Goal: Transaction & Acquisition: Book appointment/travel/reservation

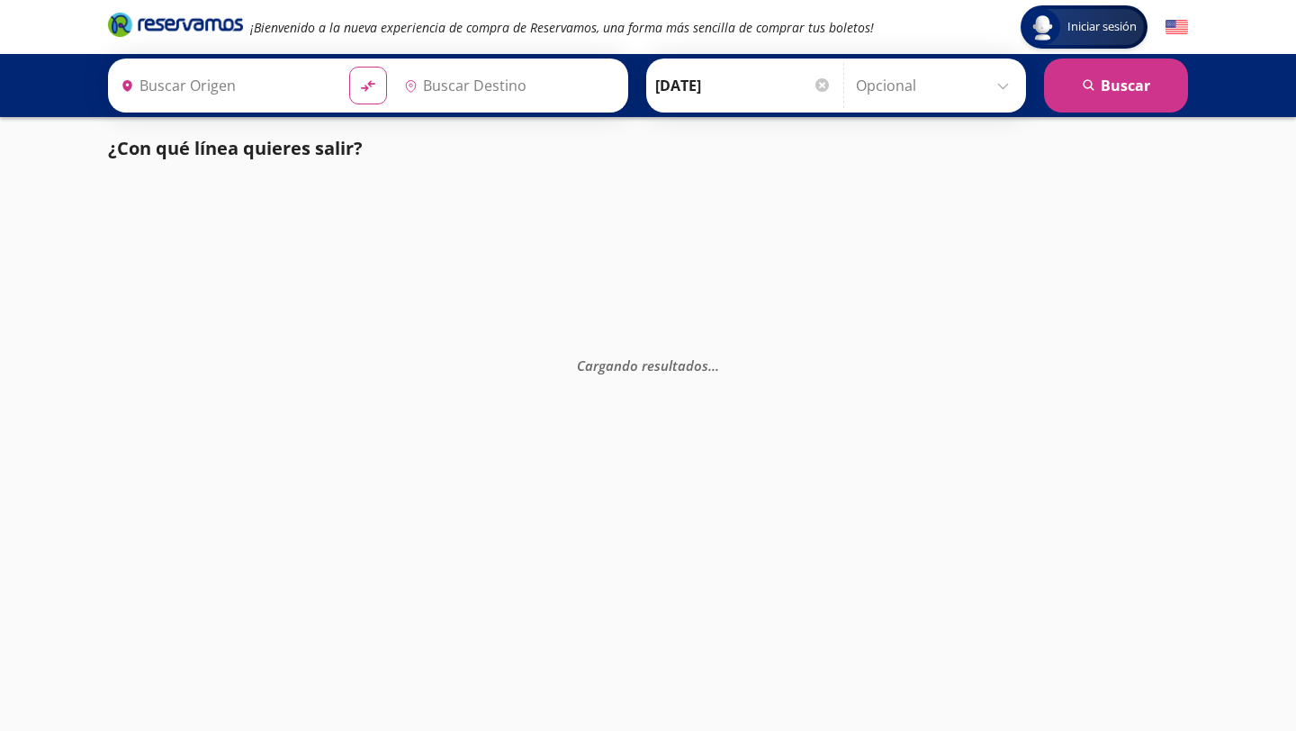
type input "[GEOGRAPHIC_DATA], [GEOGRAPHIC_DATA]"
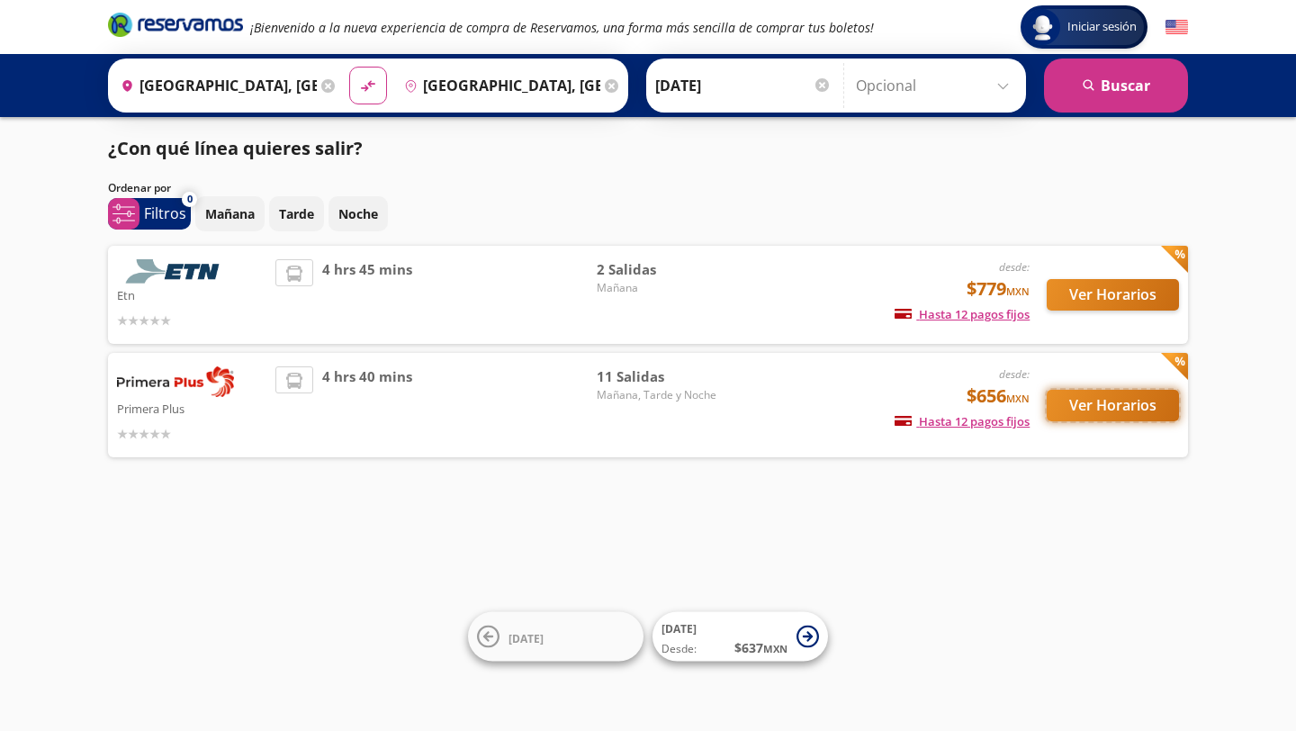
click at [1098, 408] on button "Ver Horarios" at bounding box center [1113, 406] width 132 height 32
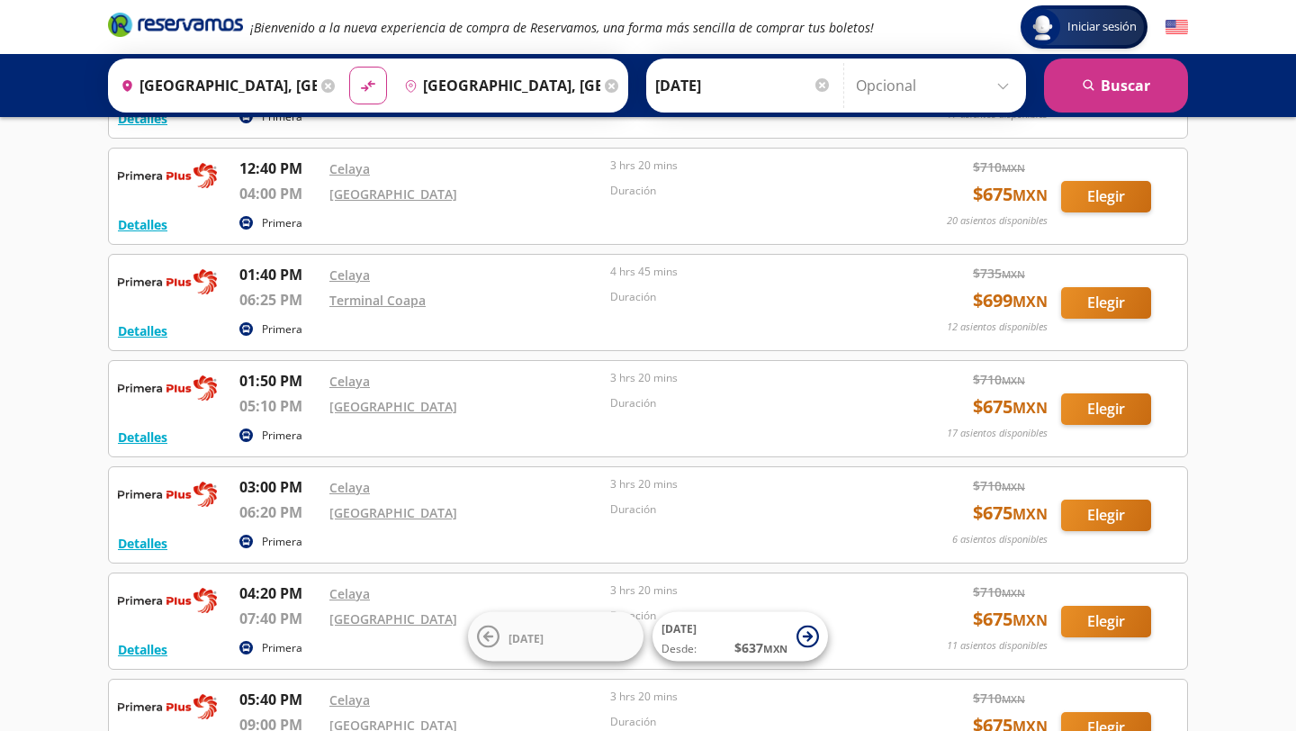
scroll to position [360, 0]
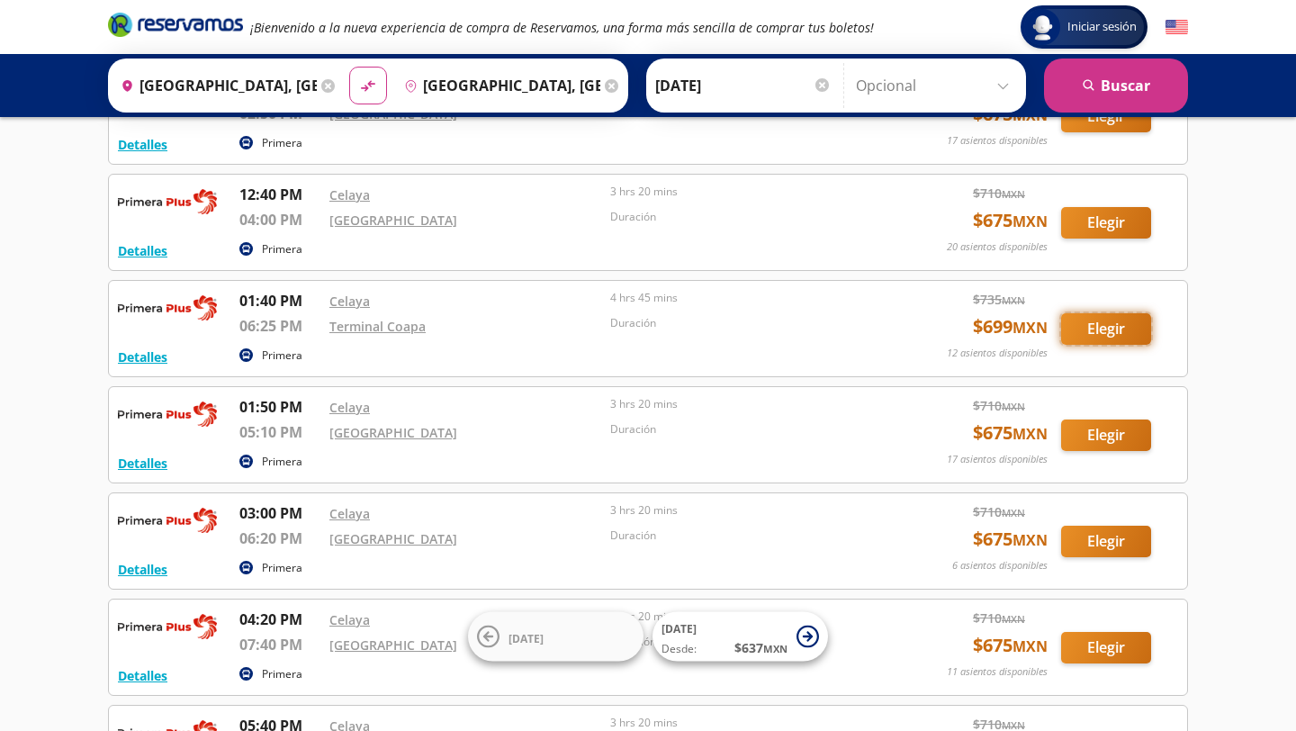
click at [1120, 322] on button "Elegir" at bounding box center [1106, 329] width 90 height 32
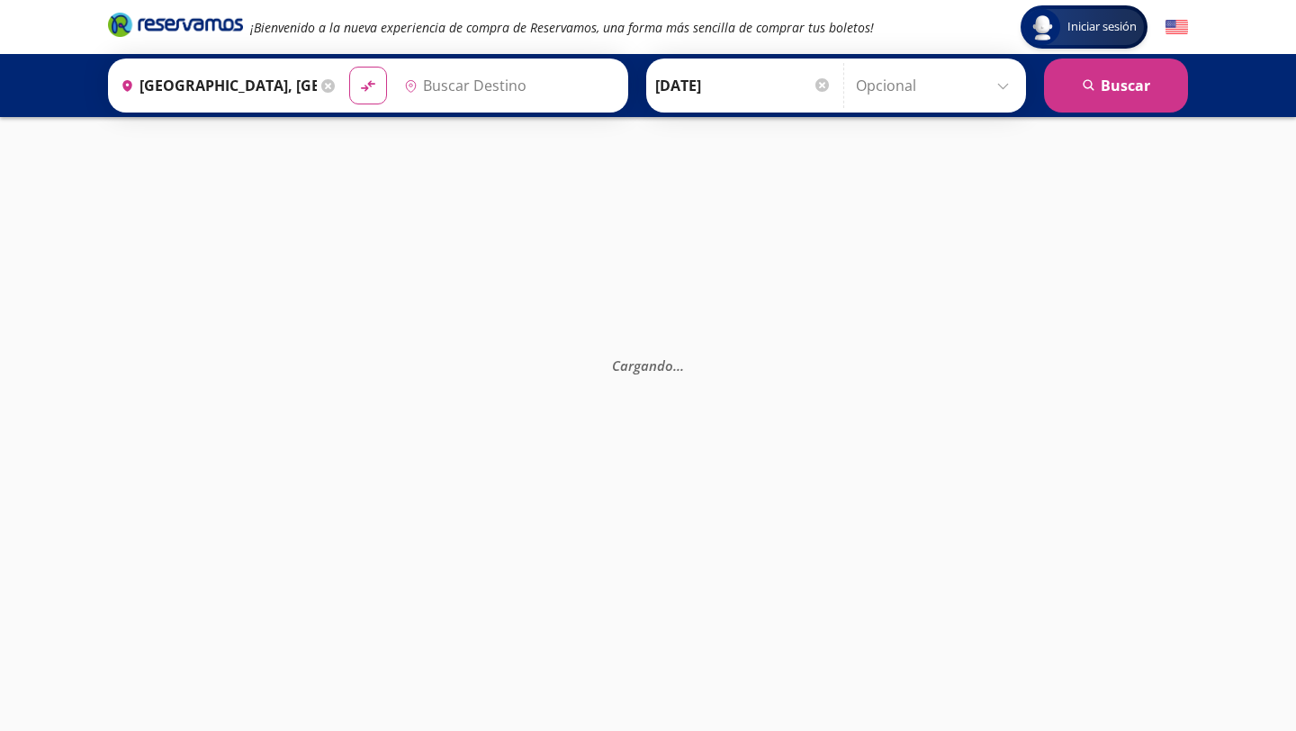
type input "[GEOGRAPHIC_DATA], [GEOGRAPHIC_DATA]"
